Goal: Task Accomplishment & Management: Use online tool/utility

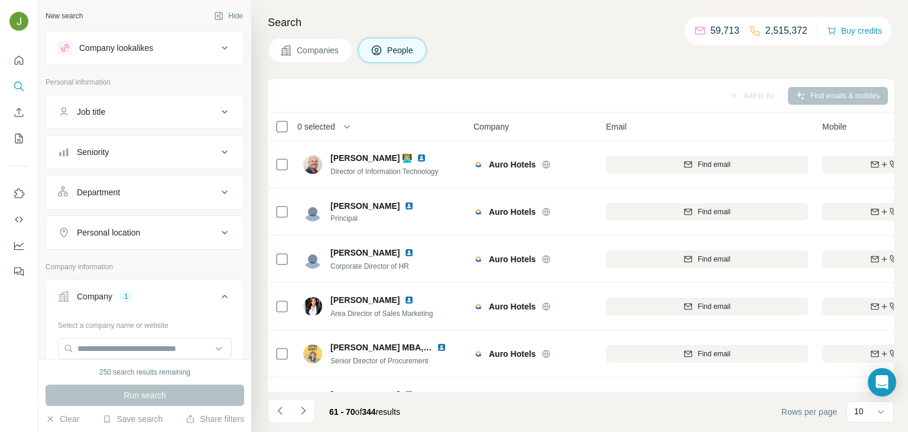
scroll to position [222, 0]
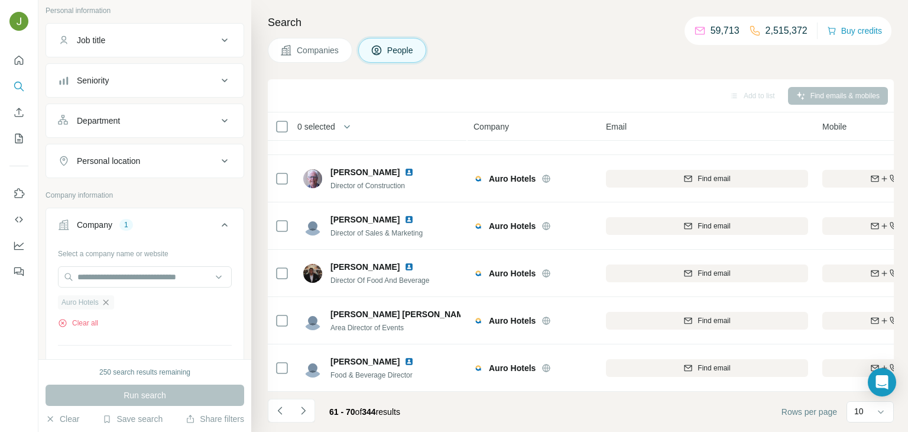
click at [105, 302] on icon "button" at bounding box center [105, 301] width 5 height 5
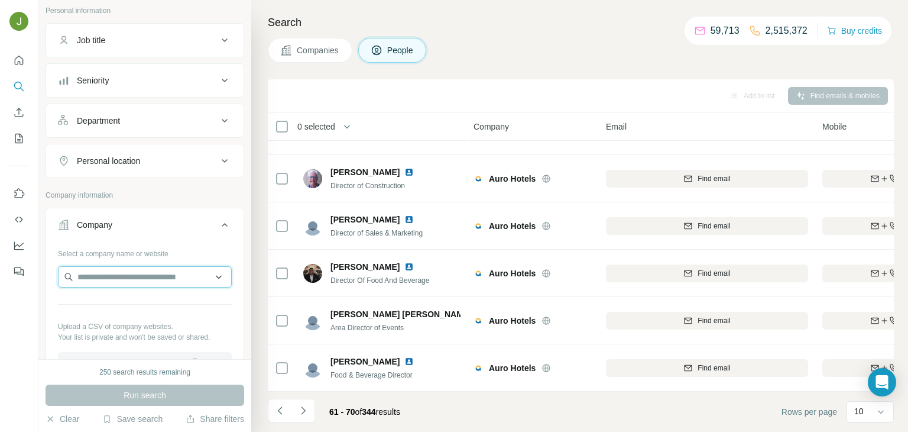
click at [99, 270] on input "text" at bounding box center [145, 276] width 174 height 21
paste input "*******"
type input "*******"
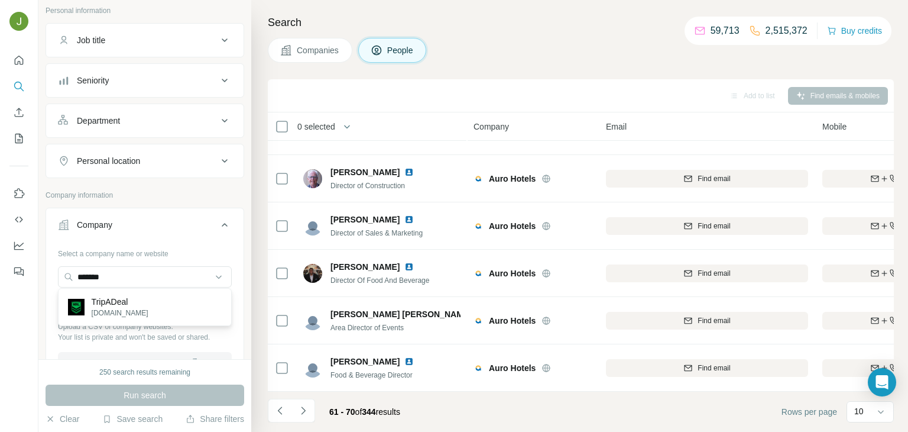
click at [130, 301] on div "TripADeal [DOMAIN_NAME]" at bounding box center [145, 307] width 168 height 32
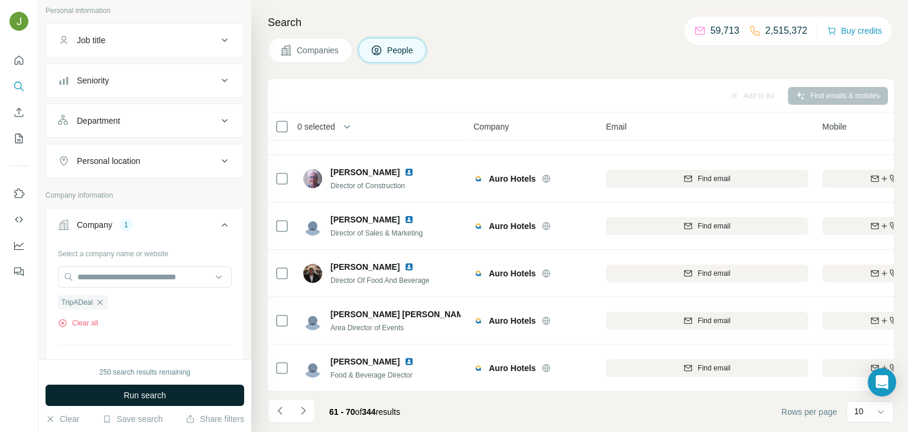
click at [173, 391] on button "Run search" at bounding box center [145, 394] width 199 height 21
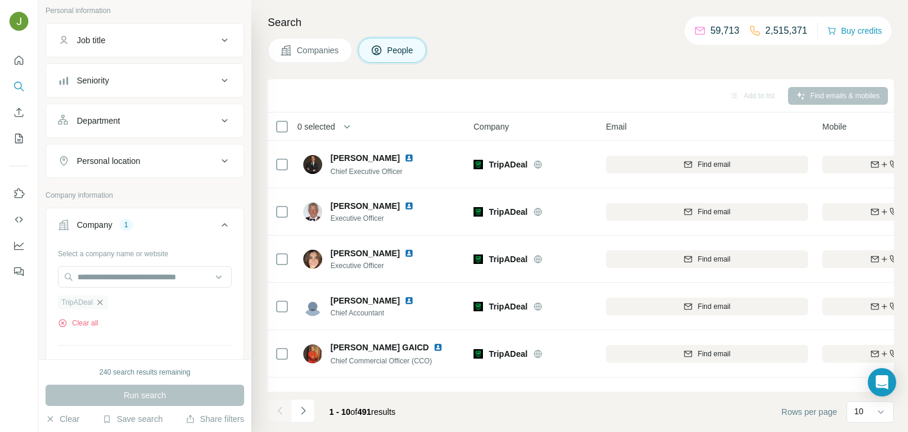
click at [101, 300] on icon "button" at bounding box center [99, 301] width 9 height 9
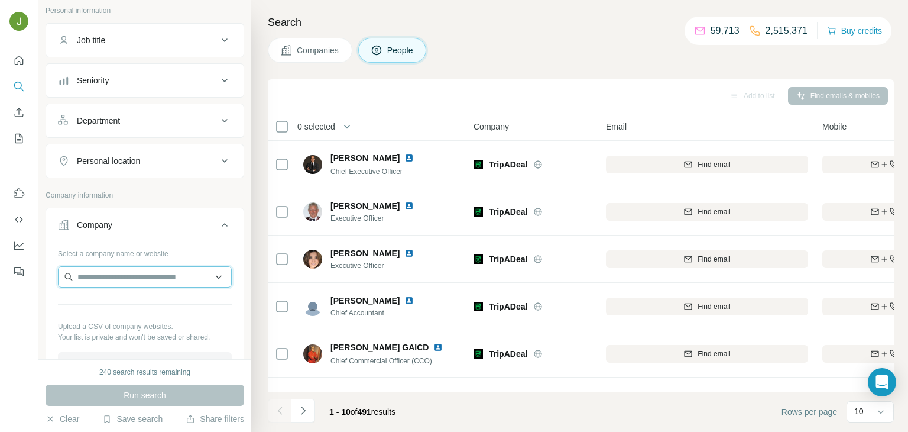
click at [97, 274] on input "text" at bounding box center [145, 276] width 174 height 21
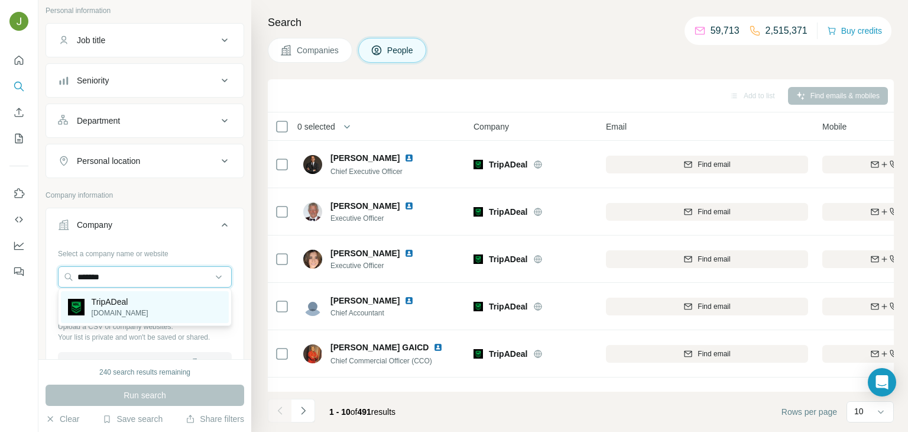
type input "*******"
click at [112, 300] on p "TripADeal" at bounding box center [120, 302] width 57 height 12
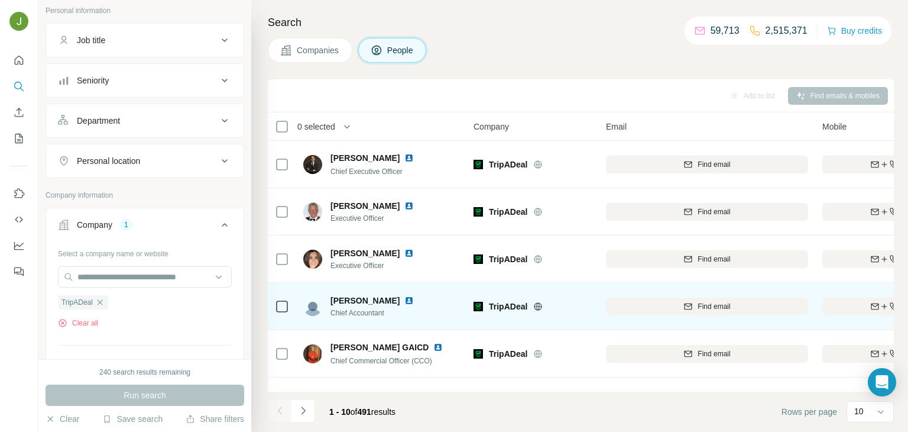
scroll to position [222, 0]
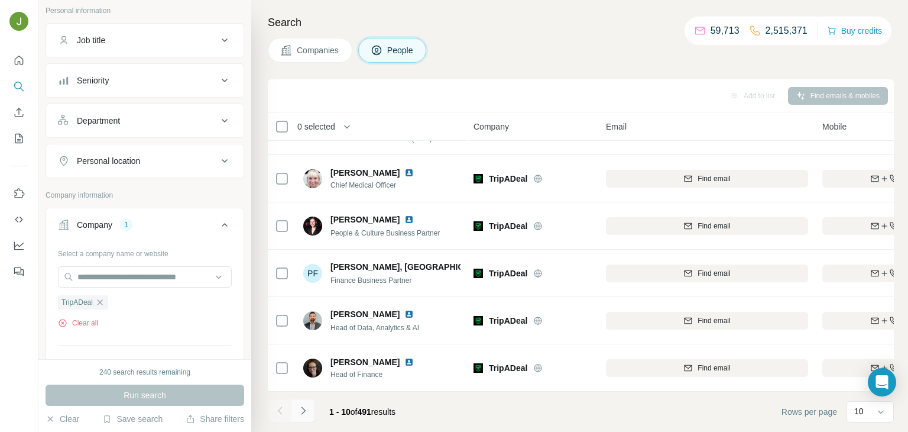
click at [309, 414] on button "Navigate to next page" at bounding box center [304, 411] width 24 height 24
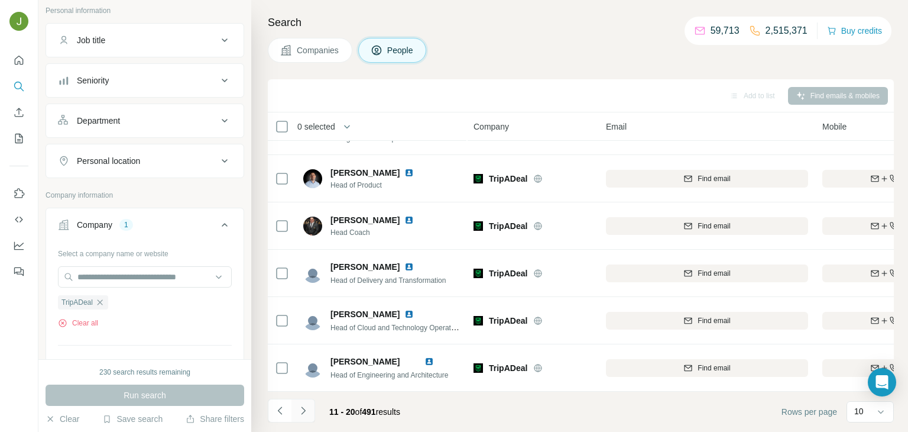
click at [299, 413] on icon "Navigate to next page" at bounding box center [303, 410] width 12 height 12
click at [307, 406] on icon "Navigate to next page" at bounding box center [303, 410] width 12 height 12
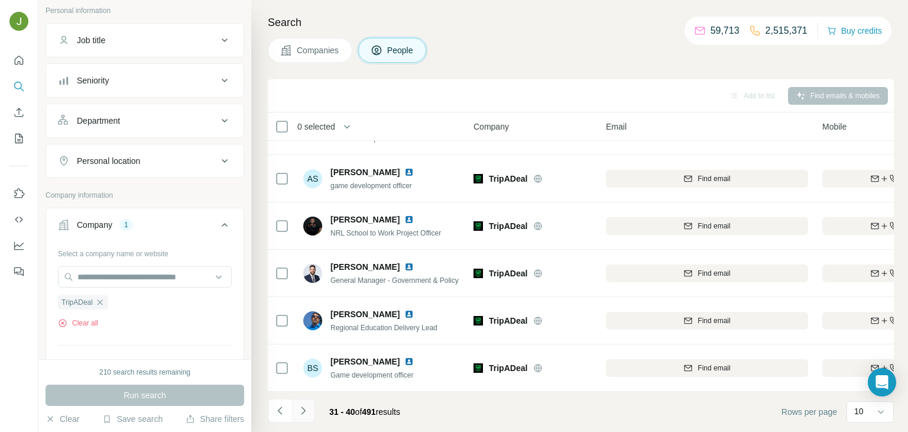
click at [300, 412] on icon "Navigate to next page" at bounding box center [303, 410] width 12 height 12
click at [302, 405] on icon "Navigate to next page" at bounding box center [303, 410] width 12 height 12
click at [310, 407] on button "Navigate to next page" at bounding box center [304, 411] width 24 height 24
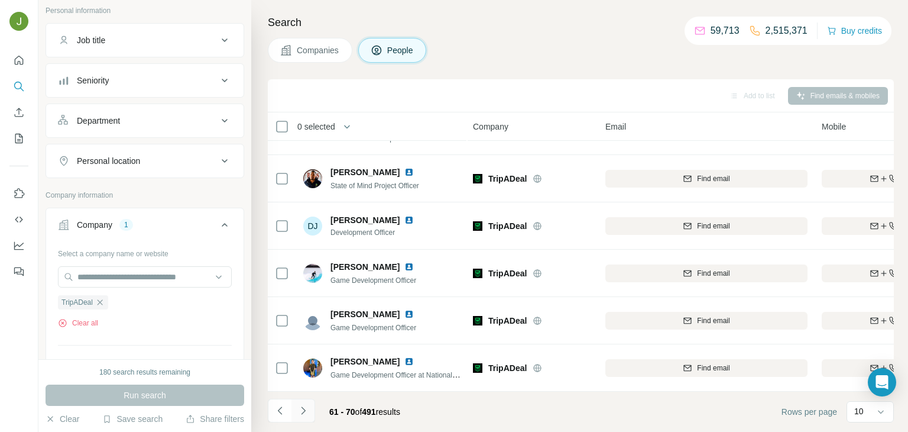
click at [306, 406] on icon "Navigate to next page" at bounding box center [303, 410] width 12 height 12
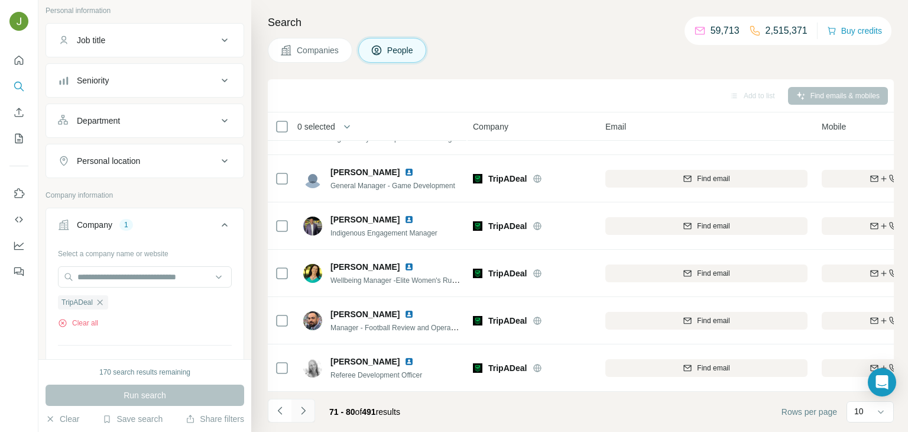
click at [306, 412] on icon "Navigate to next page" at bounding box center [303, 410] width 12 height 12
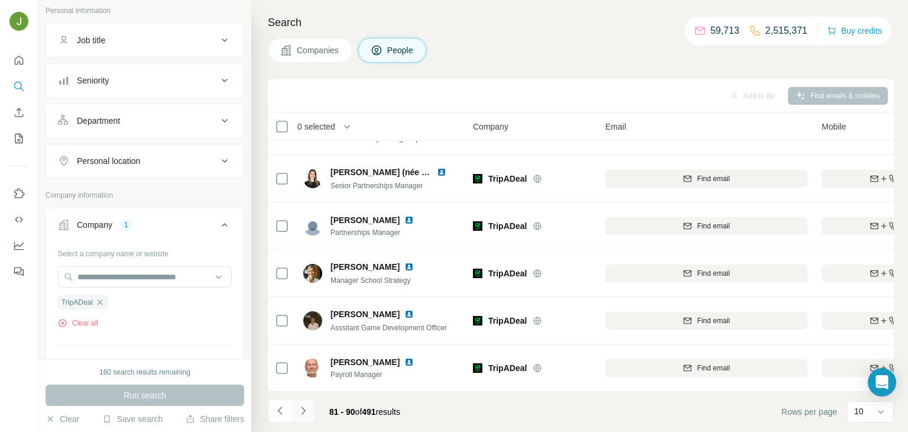
click at [303, 406] on icon "Navigate to next page" at bounding box center [303, 410] width 12 height 12
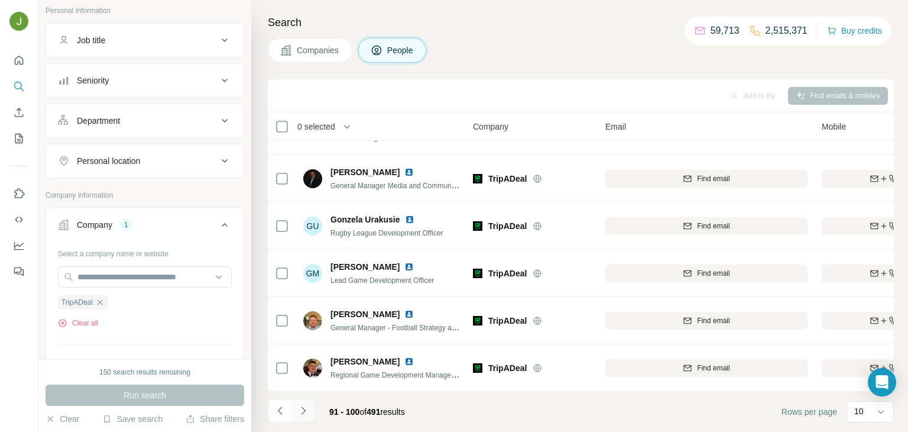
click at [302, 407] on icon "Navigate to next page" at bounding box center [303, 410] width 4 height 8
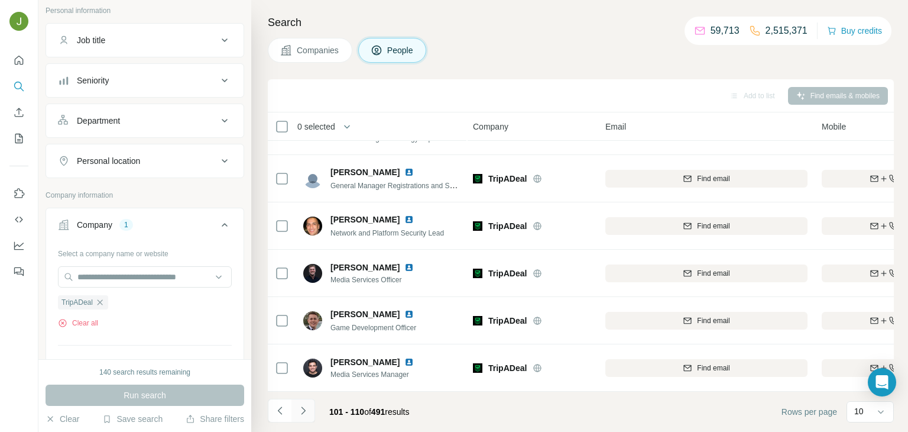
click at [305, 407] on icon "Navigate to next page" at bounding box center [303, 410] width 12 height 12
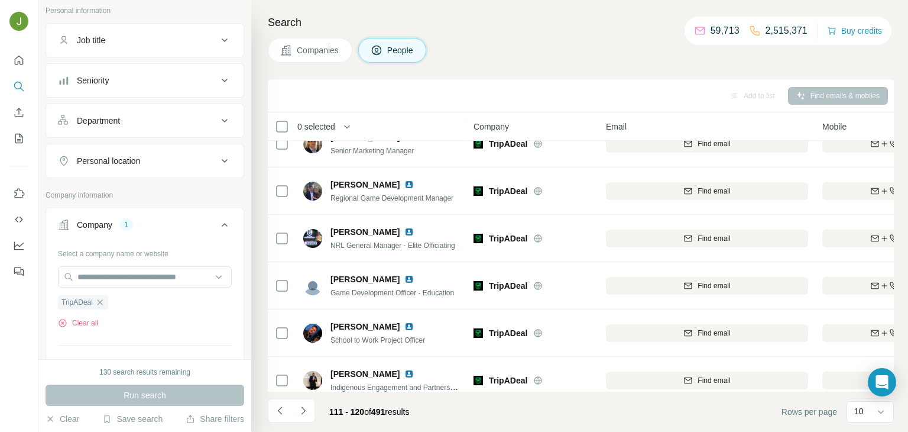
scroll to position [222, 0]
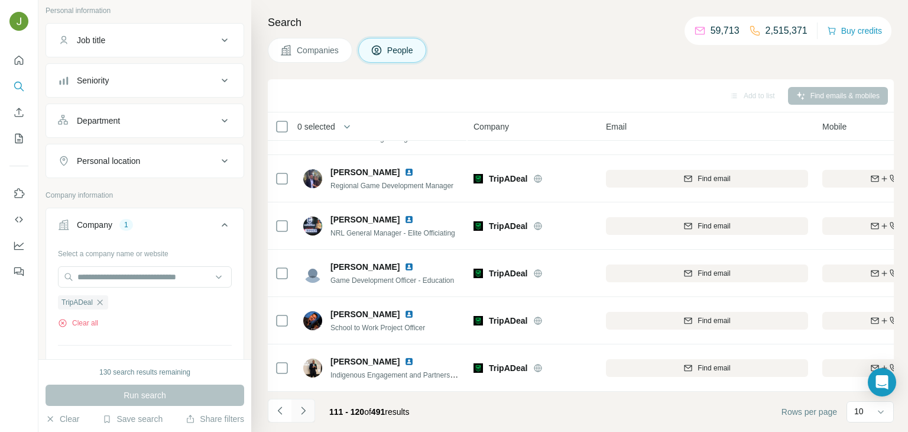
click at [306, 409] on icon "Navigate to next page" at bounding box center [303, 410] width 12 height 12
click at [296, 407] on button "Navigate to next page" at bounding box center [304, 411] width 24 height 24
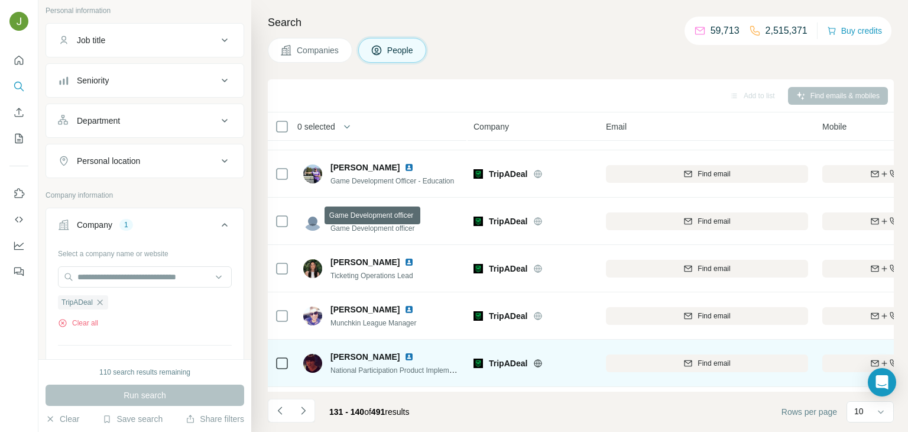
scroll to position [136, 0]
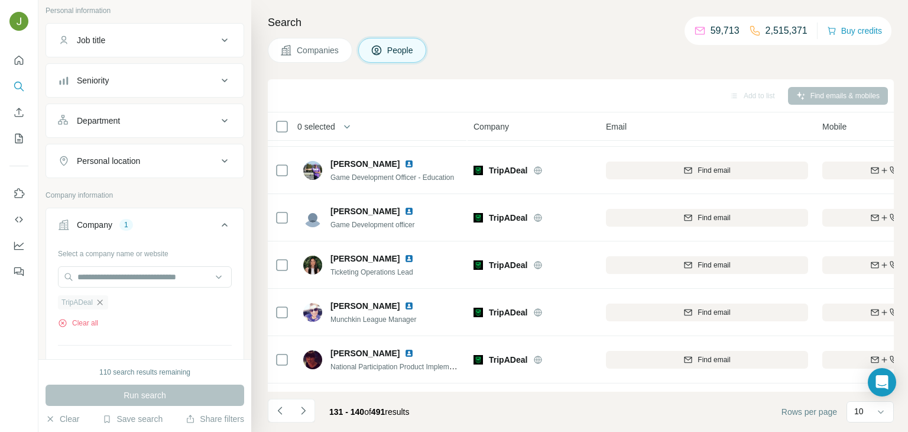
click at [99, 300] on icon "button" at bounding box center [99, 301] width 9 height 9
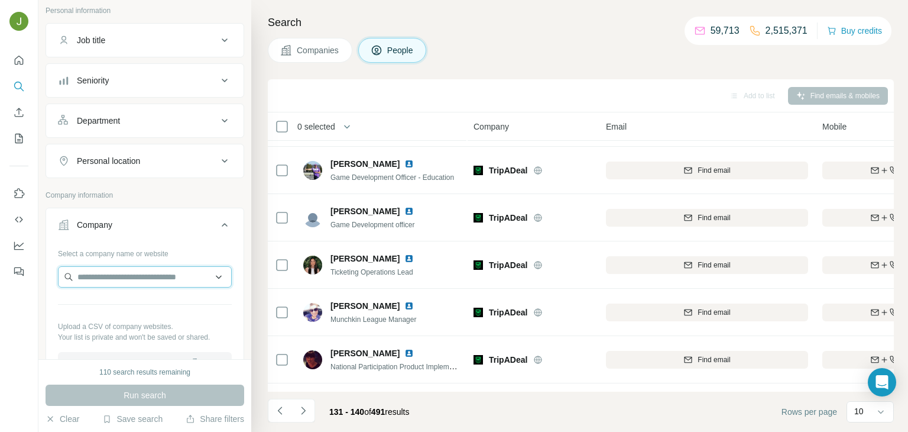
click at [94, 276] on input "text" at bounding box center [145, 276] width 174 height 21
paste input "*********"
type input "*********"
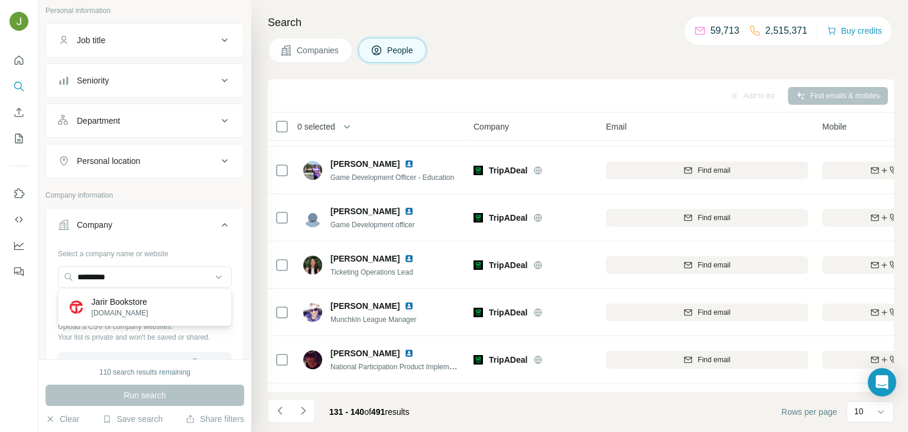
click at [105, 301] on p "Jarir Bookstore" at bounding box center [120, 302] width 57 height 12
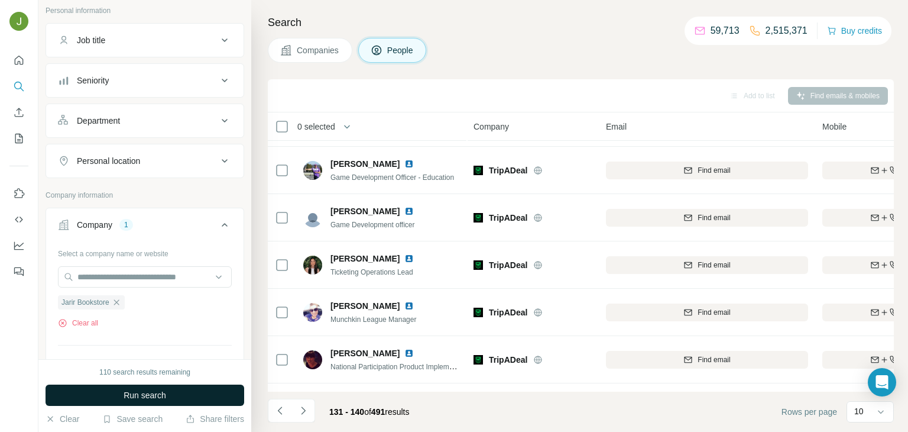
click at [142, 394] on span "Run search" at bounding box center [145, 395] width 43 height 12
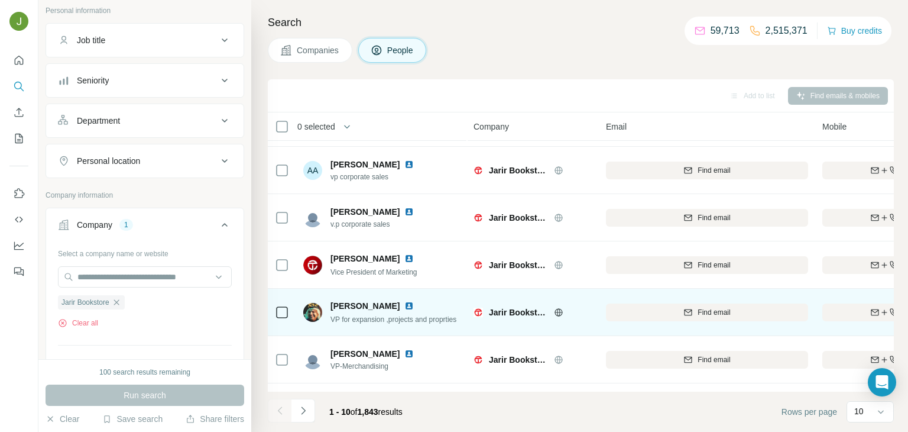
scroll to position [222, 0]
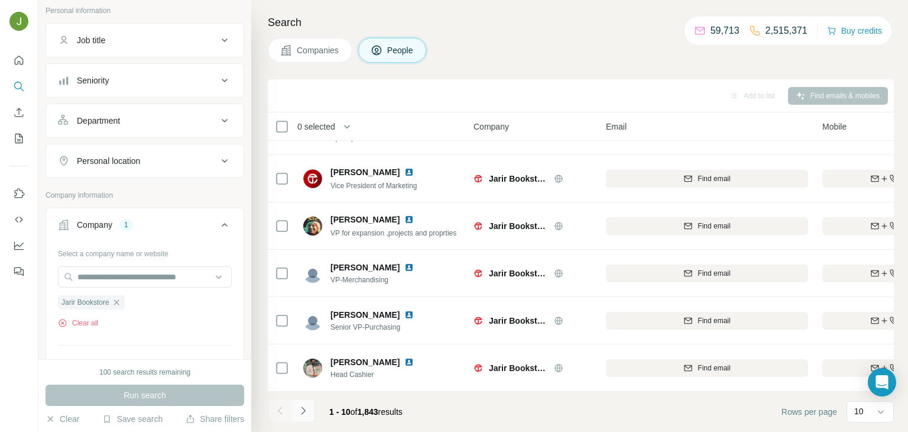
click at [307, 410] on icon "Navigate to next page" at bounding box center [303, 410] width 12 height 12
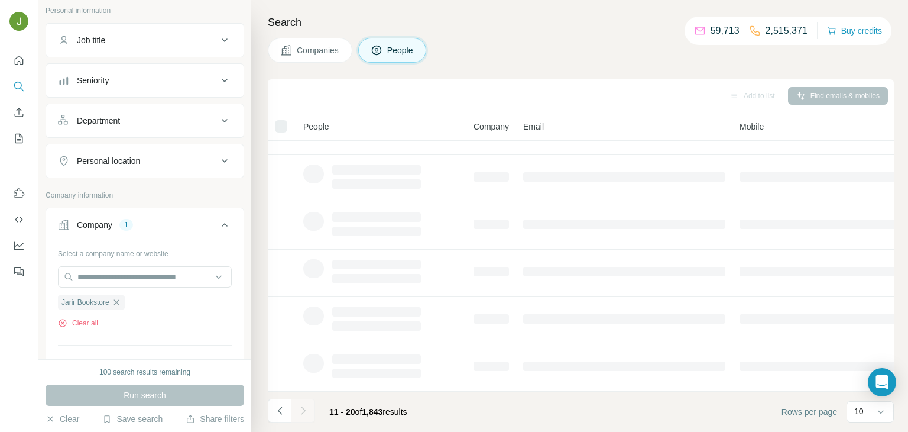
scroll to position [0, 0]
